Goal: Check status: Check status

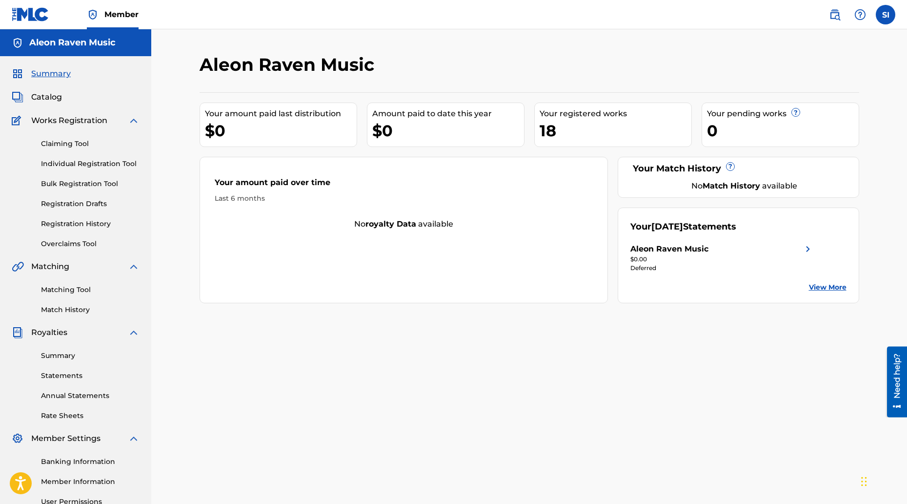
click at [807, 252] on img at bounding box center [808, 249] width 12 height 12
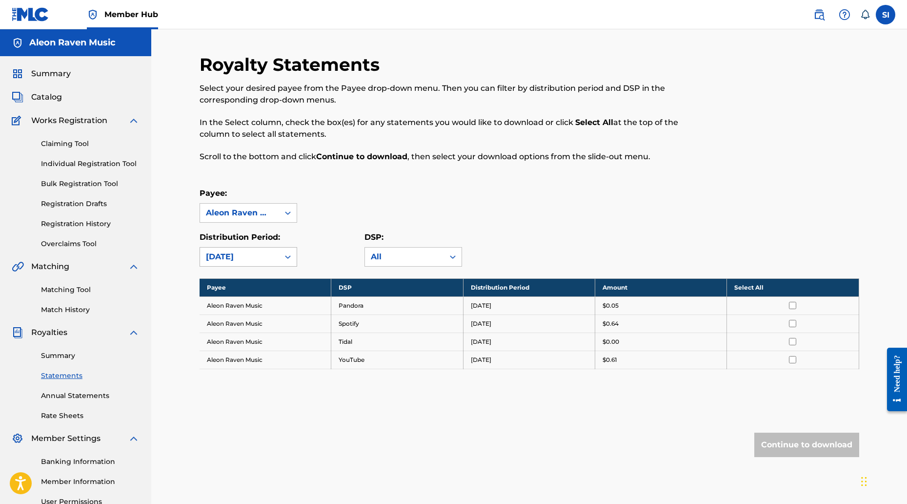
click at [285, 256] on icon at bounding box center [288, 257] width 10 height 10
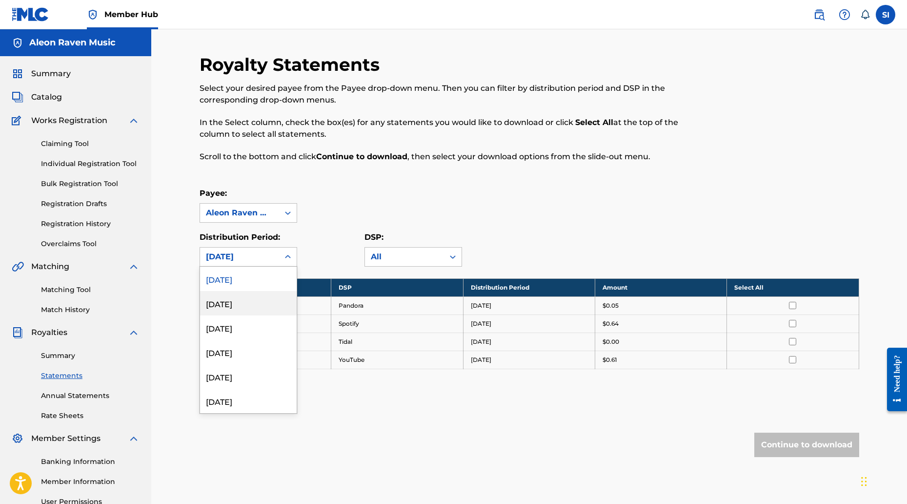
click at [256, 295] on div "August 2025" at bounding box center [248, 303] width 97 height 24
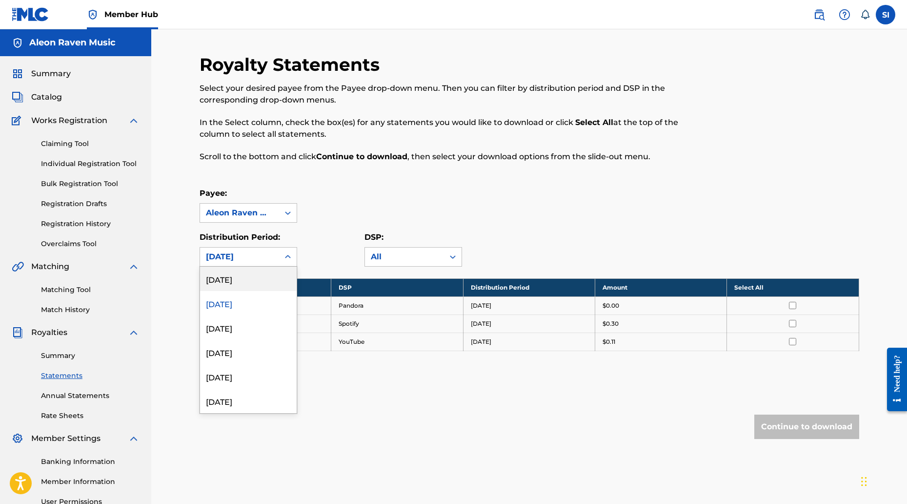
click at [290, 257] on icon at bounding box center [288, 256] width 6 height 3
click at [255, 319] on div "July 2025" at bounding box center [248, 327] width 97 height 24
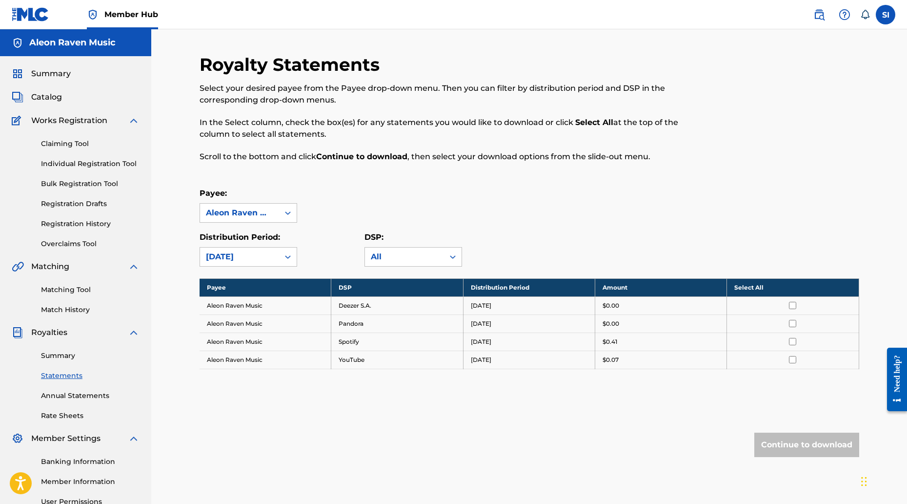
click at [285, 257] on icon at bounding box center [288, 257] width 10 height 10
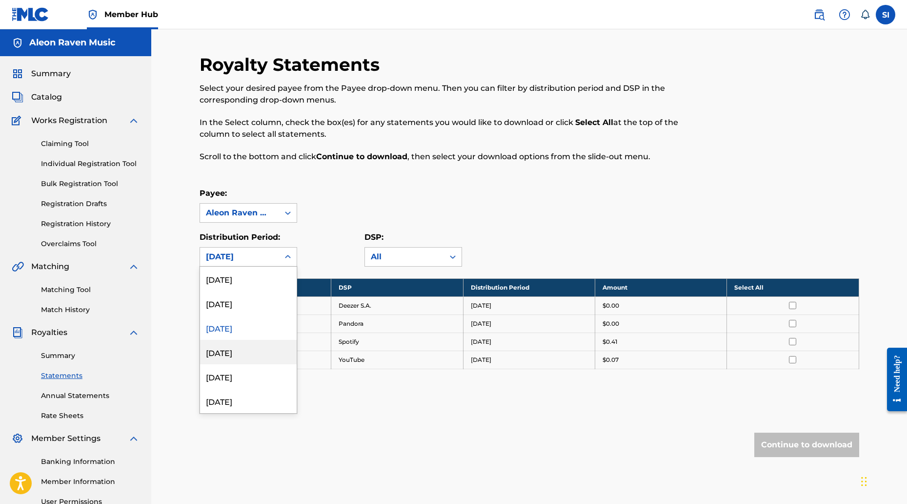
click at [253, 355] on div "June 2025" at bounding box center [248, 352] width 97 height 24
